Goal: Use online tool/utility: Utilize a website feature to perform a specific function

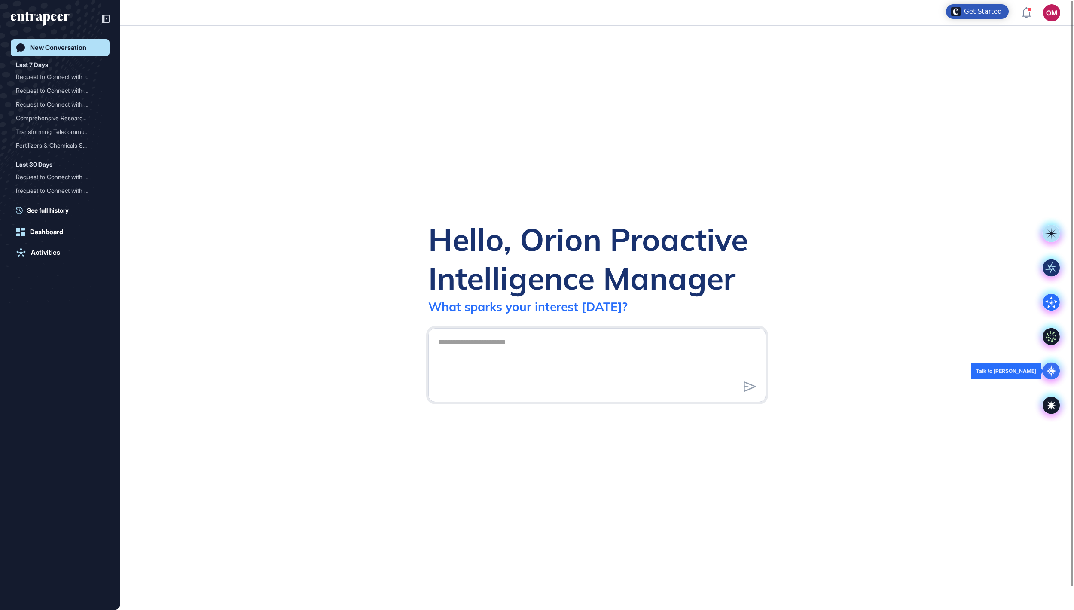
click at [1050, 372] on icon at bounding box center [1051, 371] width 12 height 12
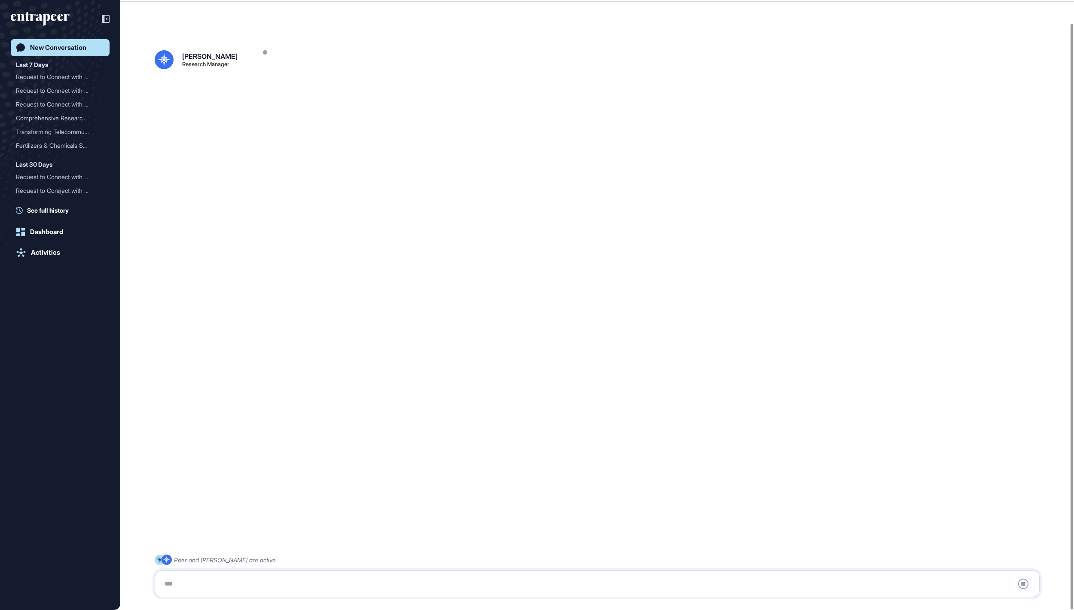
scroll to position [24, 0]
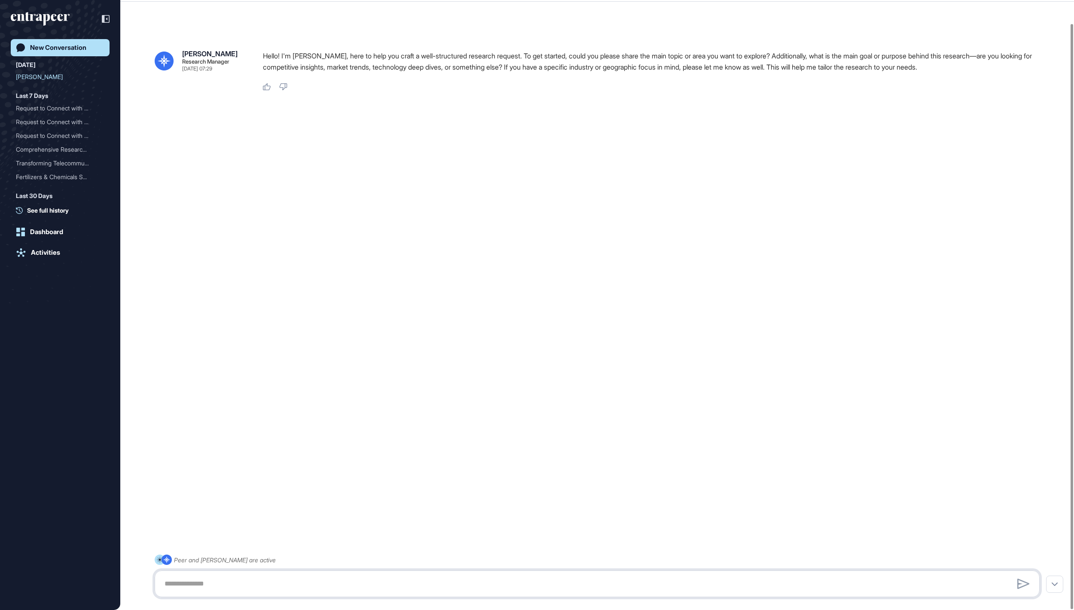
click at [412, 579] on textarea at bounding box center [597, 583] width 876 height 17
paste textarea "**********"
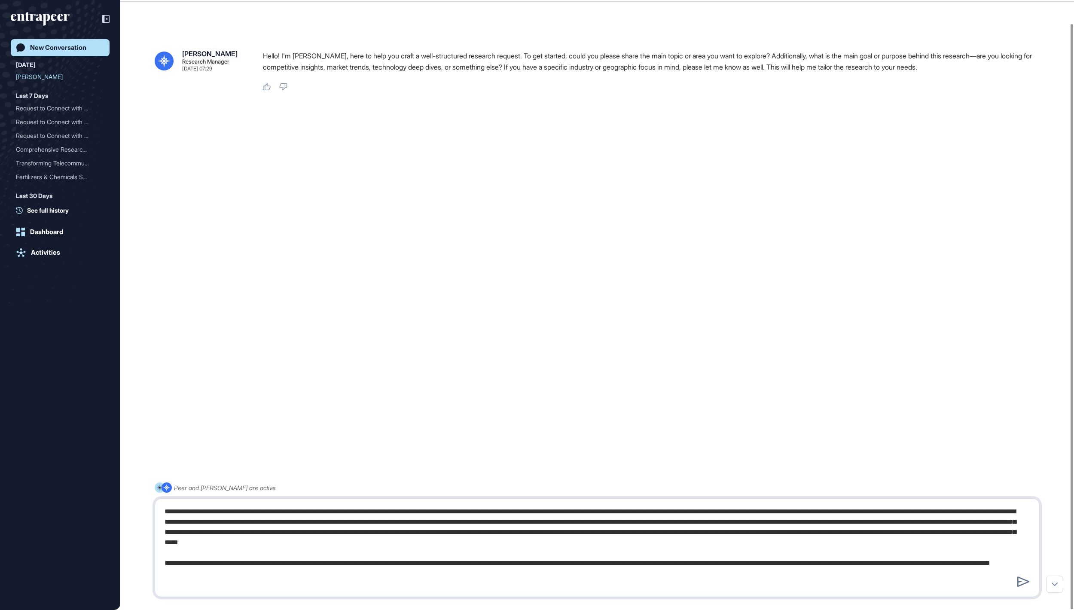
paste textarea "**********"
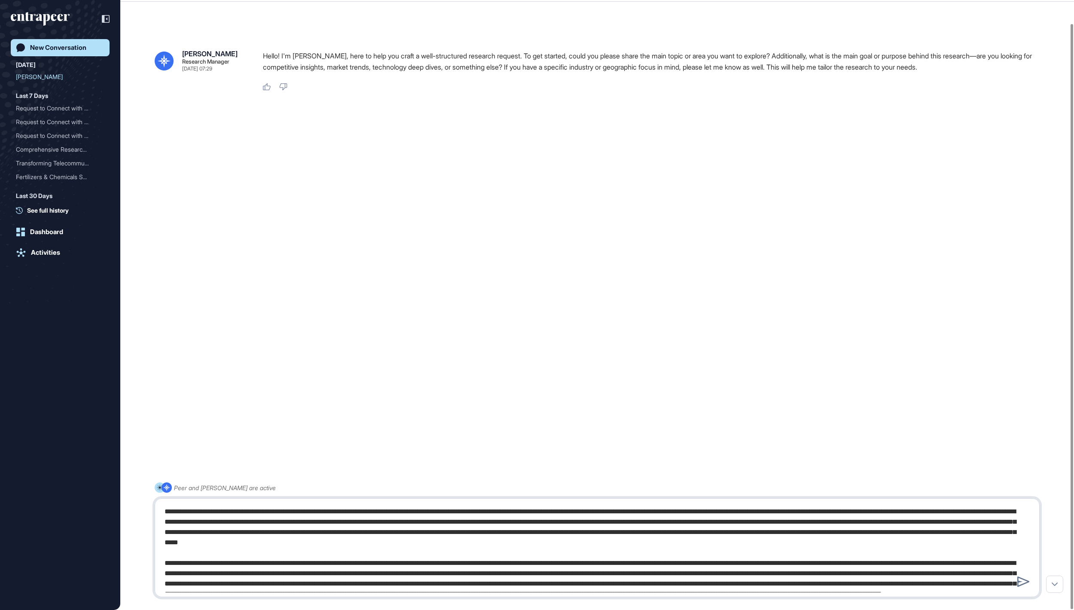
scroll to position [58, 0]
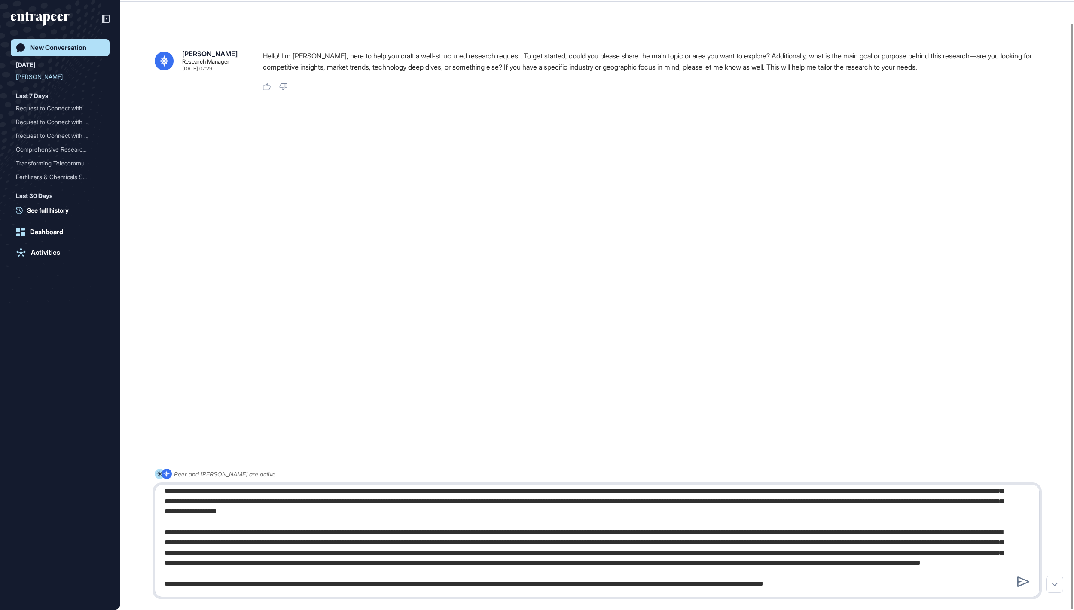
type textarea "**********"
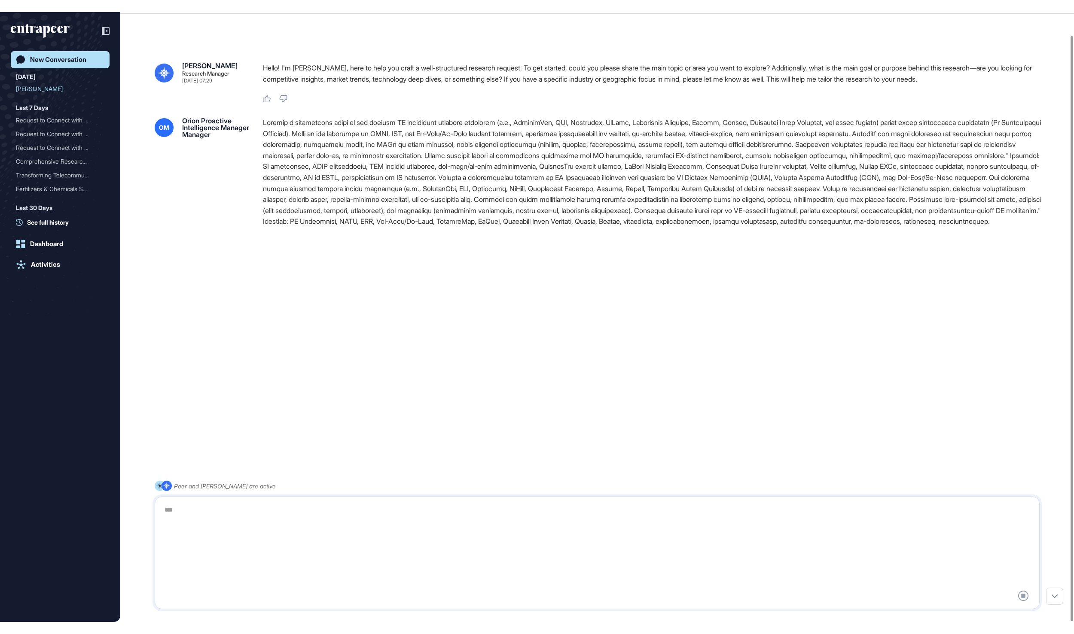
scroll to position [0, 0]
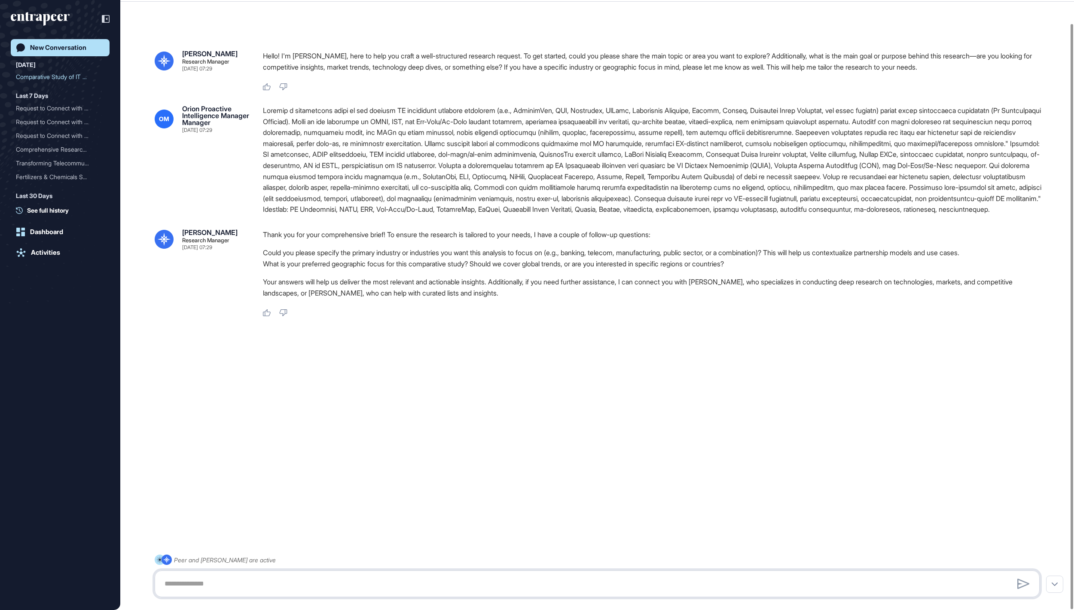
click at [403, 584] on textarea at bounding box center [596, 583] width 875 height 17
type textarea "**********"
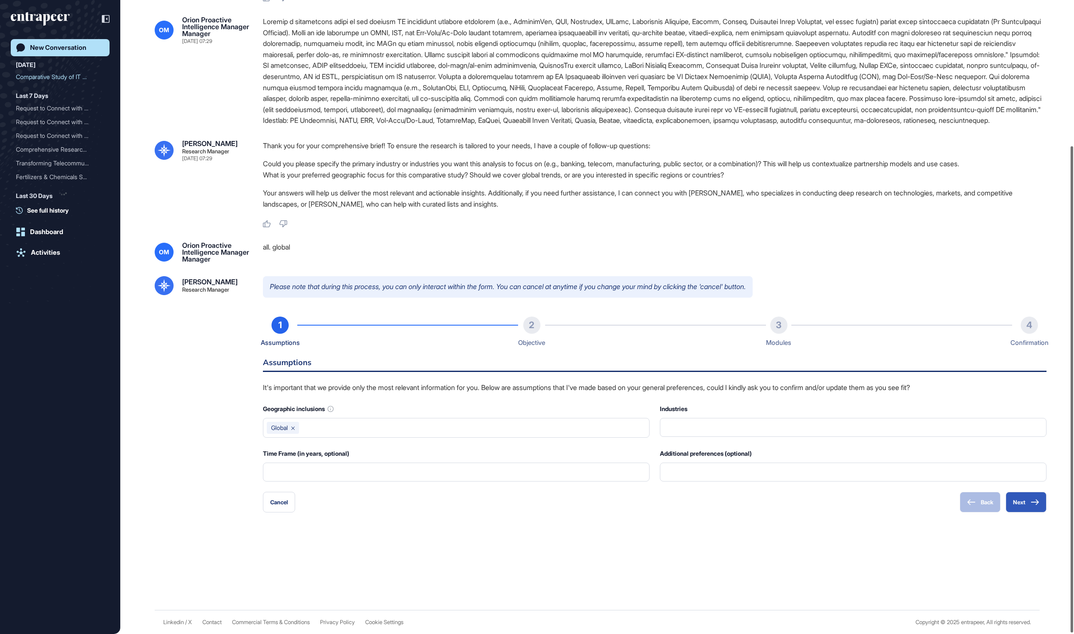
scroll to position [191, 0]
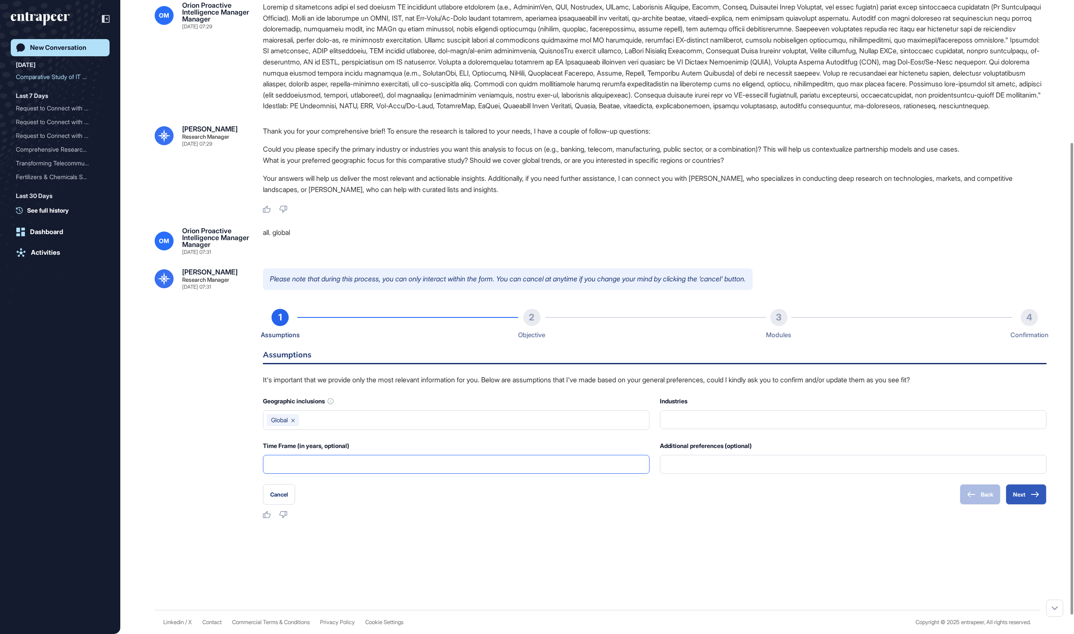
click at [506, 473] on input "text" at bounding box center [455, 464] width 375 height 18
type input "*"
click at [1016, 505] on button "Next" at bounding box center [1026, 494] width 41 height 21
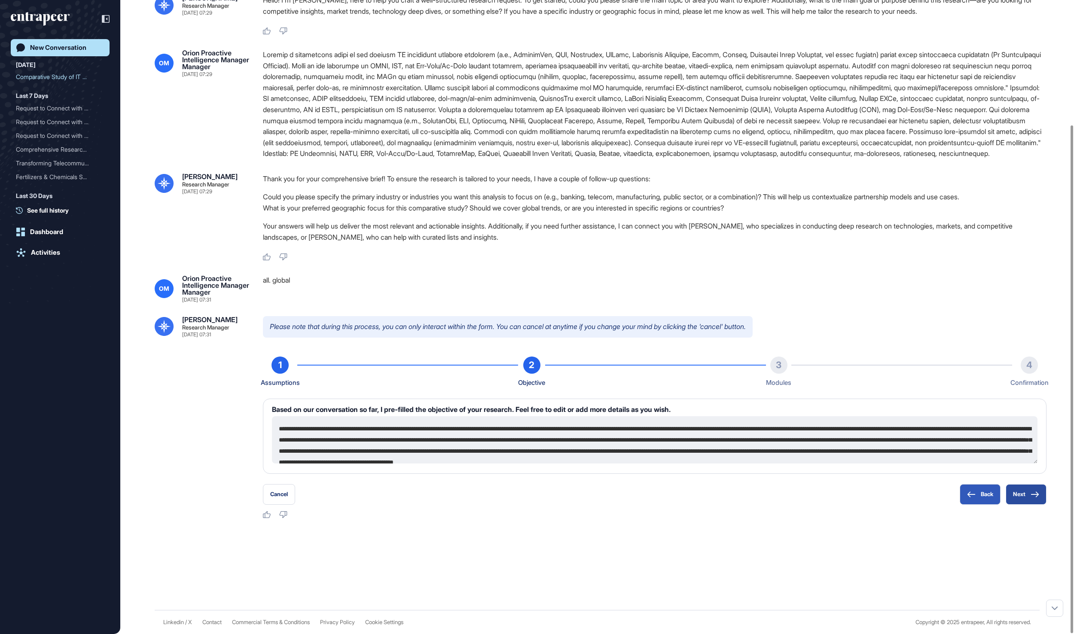
click at [1020, 493] on button "Next" at bounding box center [1026, 494] width 41 height 21
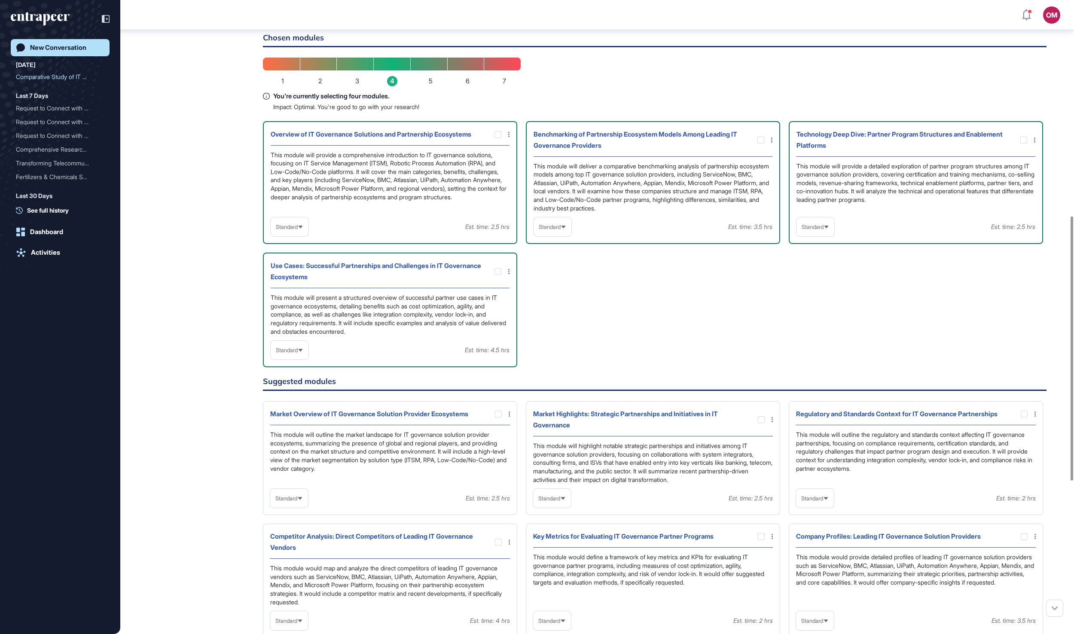
scroll to position [517, 0]
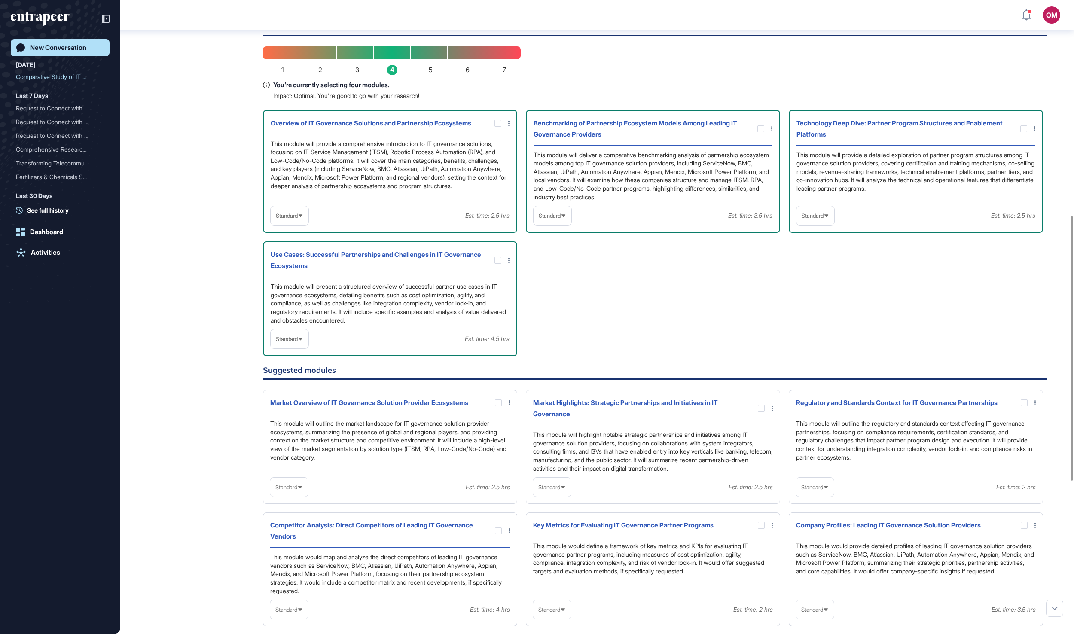
click at [561, 219] on span "Standard" at bounding box center [550, 216] width 22 height 6
click at [555, 279] on li "In-depth" at bounding box center [552, 270] width 33 height 17
click at [824, 219] on span "Standard" at bounding box center [813, 216] width 22 height 6
click at [809, 279] on li "In-depth" at bounding box center [815, 270] width 33 height 17
click at [275, 348] on div "Standard" at bounding box center [290, 339] width 38 height 17
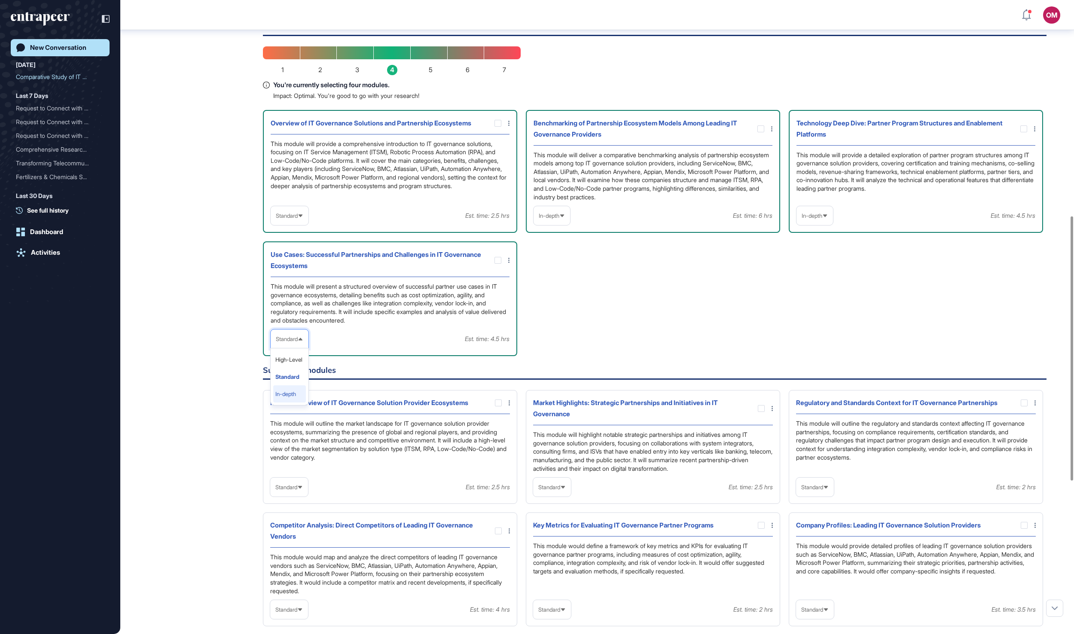
click at [293, 403] on li "In-depth" at bounding box center [289, 393] width 33 height 17
click at [526, 233] on div "Overview of IT Governance Solutions and Partnership Ecosystems This module will…" at bounding box center [653, 171] width 254 height 123
click at [298, 219] on span "Standard" at bounding box center [287, 216] width 22 height 6
click at [302, 245] on li "High-Level" at bounding box center [289, 236] width 33 height 17
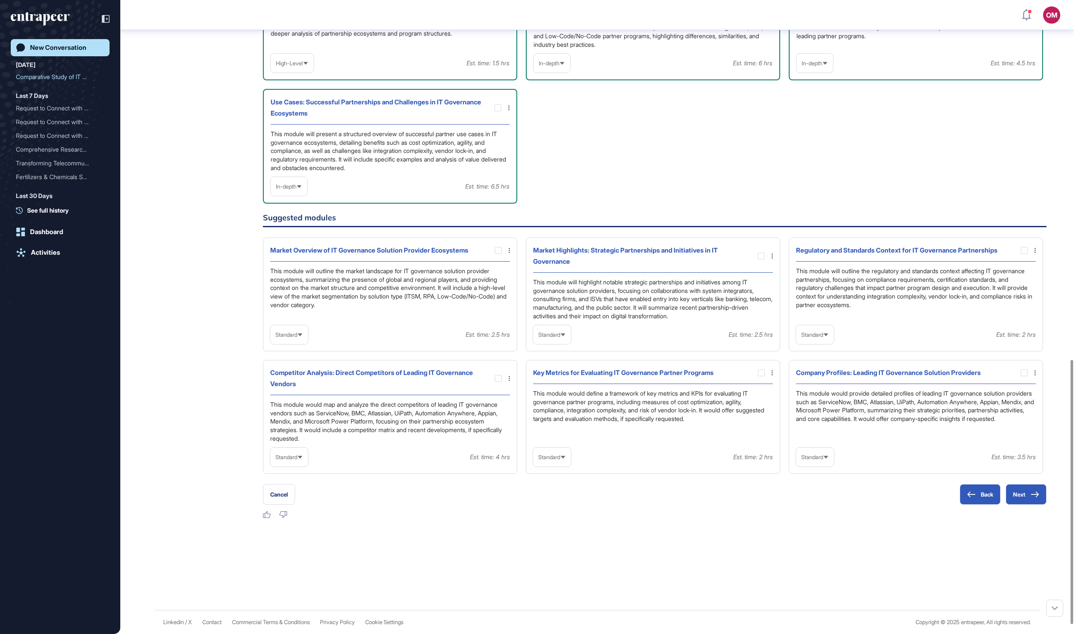
scroll to position [862, 0]
click at [560, 333] on span "Standard" at bounding box center [549, 335] width 22 height 6
click at [562, 387] on li "In-depth" at bounding box center [552, 389] width 33 height 17
click at [760, 253] on div at bounding box center [761, 256] width 7 height 7
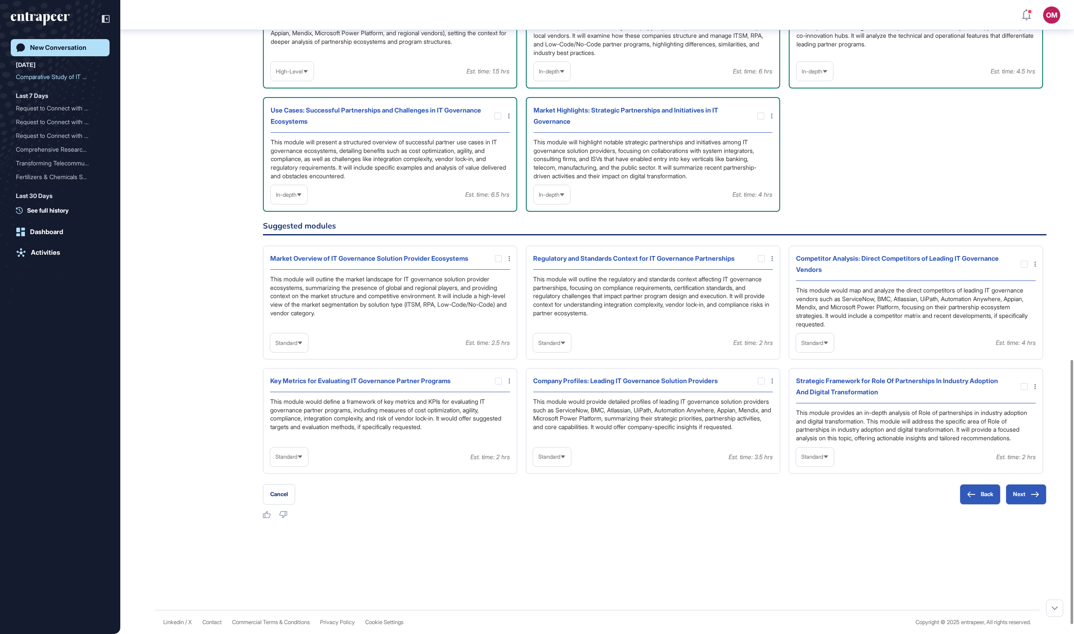
click at [818, 460] on span "Standard" at bounding box center [812, 457] width 22 height 6
click at [816, 486] on li "High-Level" at bounding box center [815, 477] width 33 height 17
click at [1022, 383] on div at bounding box center [1024, 386] width 7 height 7
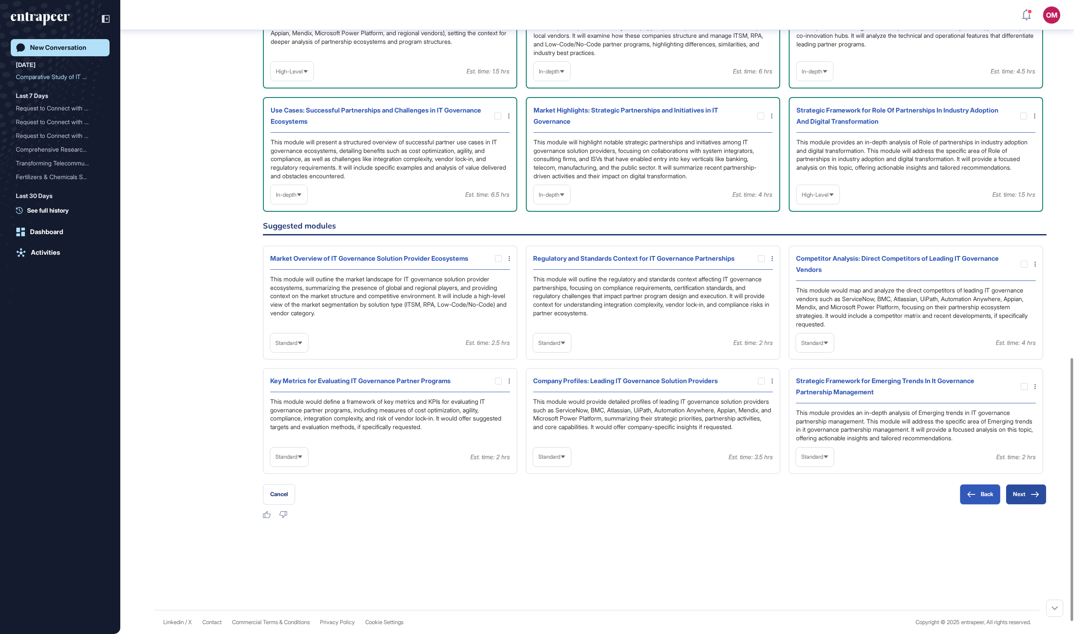
click at [1022, 505] on button "Next" at bounding box center [1026, 494] width 41 height 21
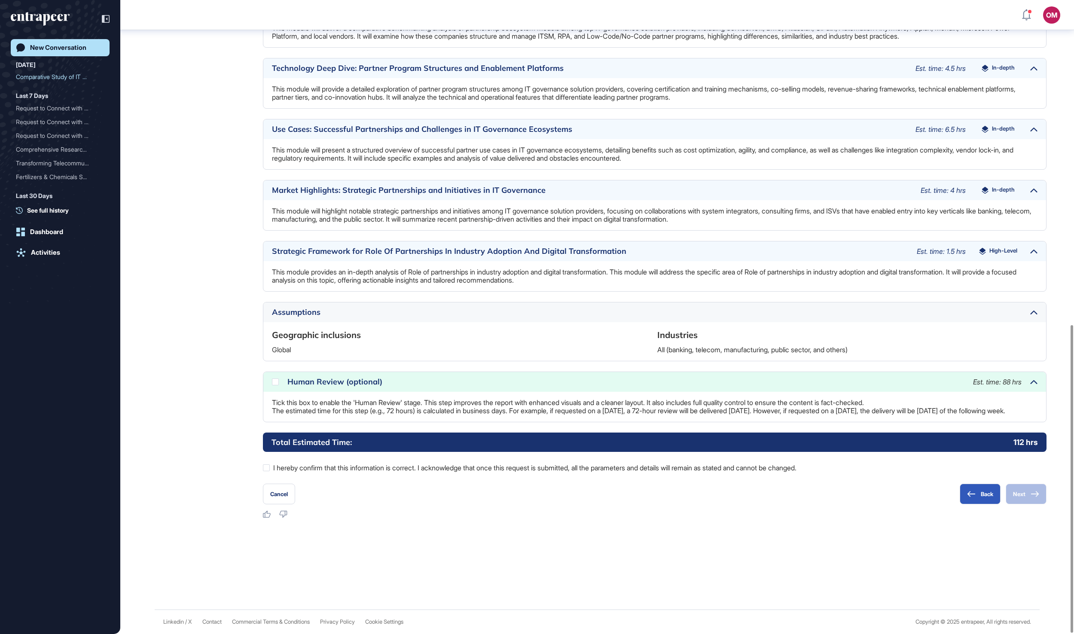
scroll to position [673, 0]
click at [276, 378] on div at bounding box center [275, 381] width 7 height 7
click at [266, 469] on div at bounding box center [266, 467] width 7 height 7
click at [1031, 496] on icon at bounding box center [1035, 494] width 9 height 6
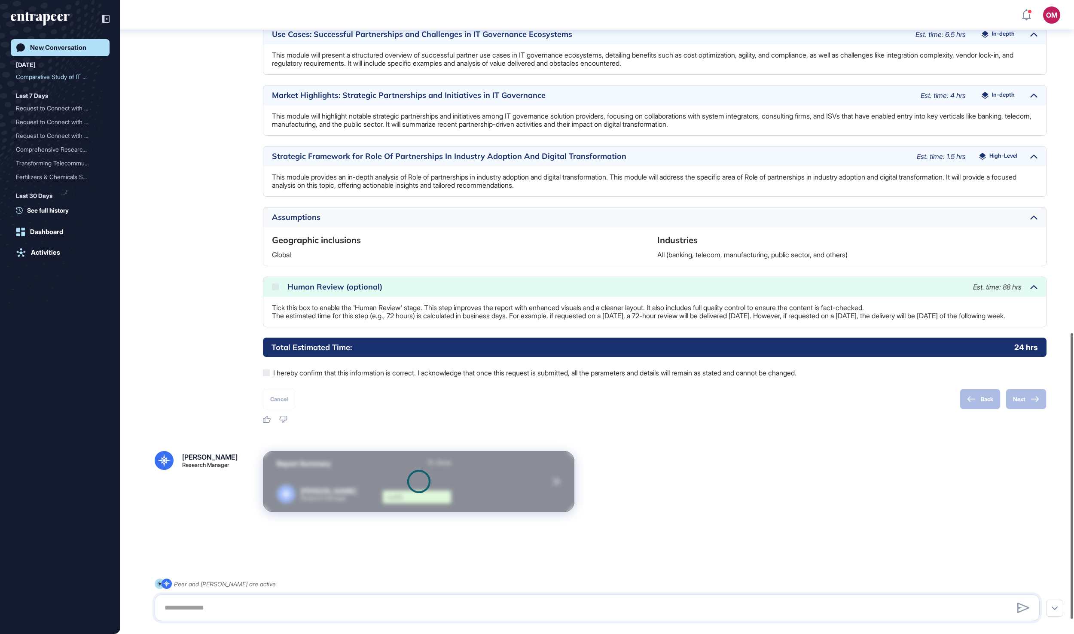
scroll to position [770, 0]
